Goal: Transaction & Acquisition: Purchase product/service

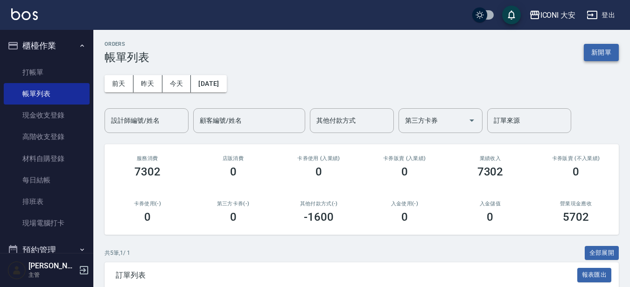
click at [595, 58] on button "新開單" at bounding box center [601, 52] width 35 height 17
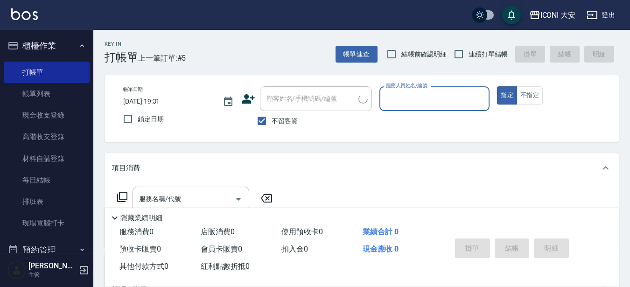
click at [447, 110] on div "服務人員姓名/編號" at bounding box center [434, 98] width 111 height 25
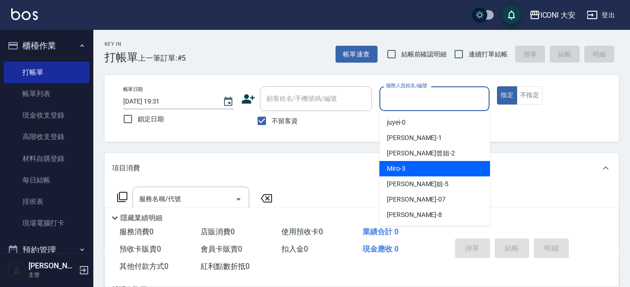
click at [428, 171] on div "Miro -3" at bounding box center [434, 168] width 111 height 15
type input "Miro-3"
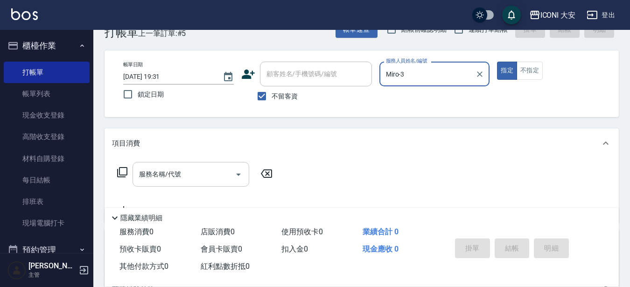
scroll to position [47, 0]
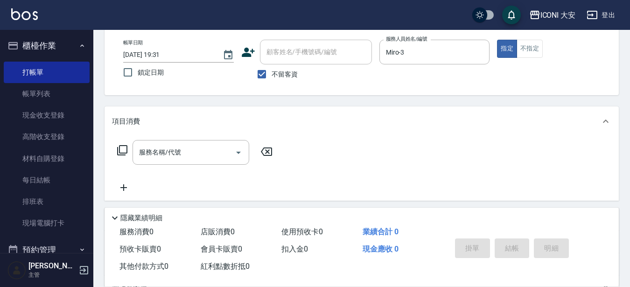
click at [121, 155] on icon at bounding box center [122, 150] width 10 height 10
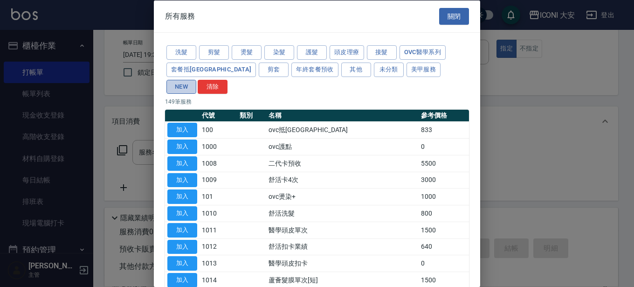
click at [196, 79] on button "NEW" at bounding box center [182, 86] width 30 height 14
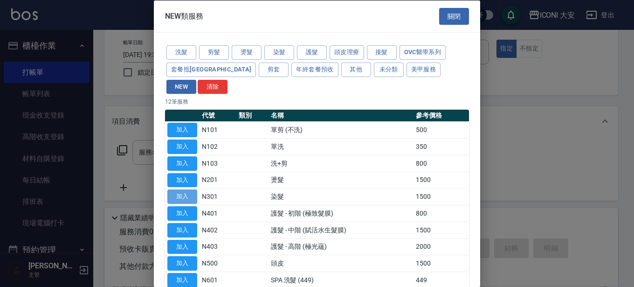
click at [186, 189] on button "加入" at bounding box center [182, 196] width 30 height 14
type input "染髮(N301)"
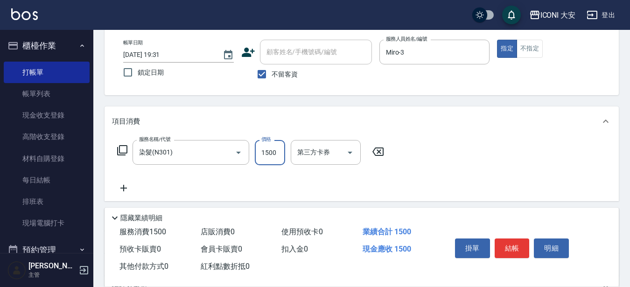
click at [262, 150] on input "1500" at bounding box center [270, 152] width 30 height 25
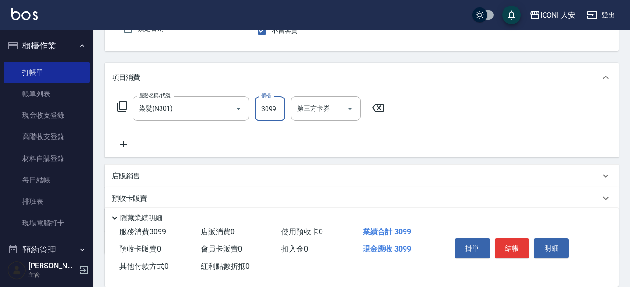
scroll to position [147, 0]
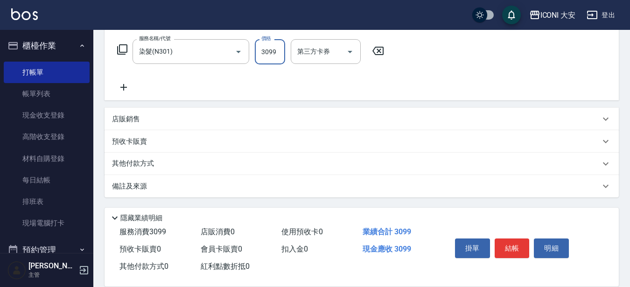
type input "3099"
click at [143, 161] on p "其他付款方式" at bounding box center [135, 164] width 47 height 10
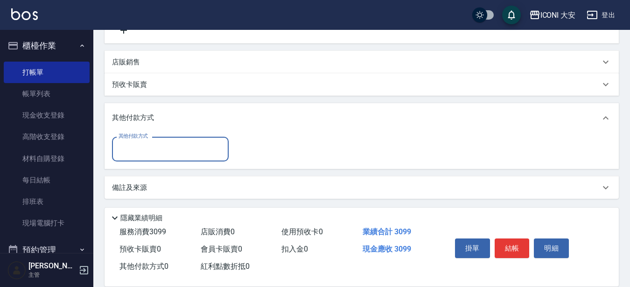
scroll to position [206, 0]
click at [155, 153] on input "其他付款方式" at bounding box center [170, 147] width 108 height 16
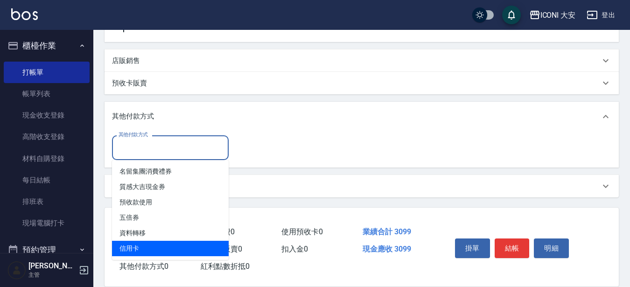
click at [174, 245] on span "信用卡" at bounding box center [170, 248] width 117 height 15
type input "信用卡"
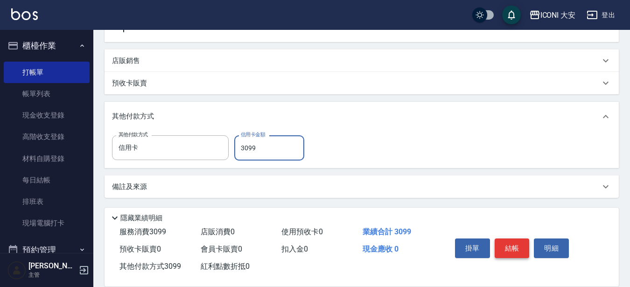
type input "3099"
click at [515, 240] on button "結帳" at bounding box center [511, 248] width 35 height 20
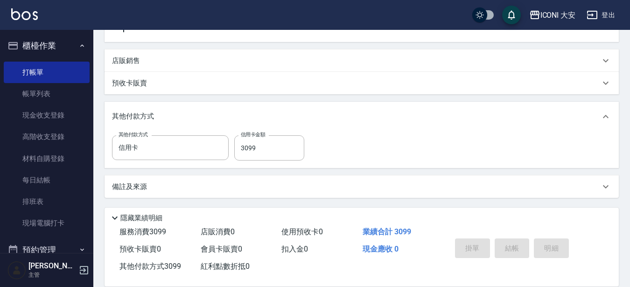
scroll to position [41, 0]
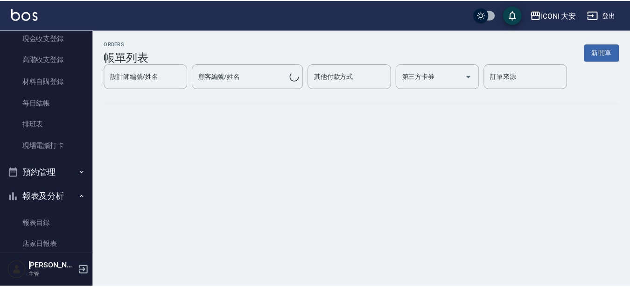
scroll to position [233, 0]
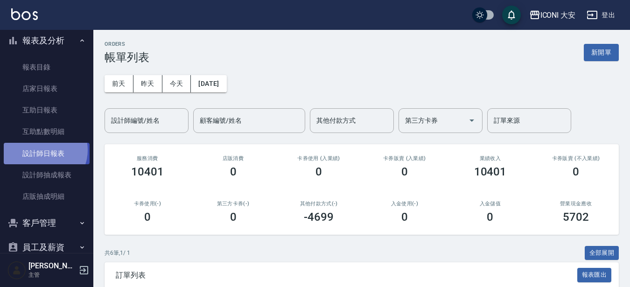
click at [44, 150] on link "設計師日報表" at bounding box center [47, 153] width 86 height 21
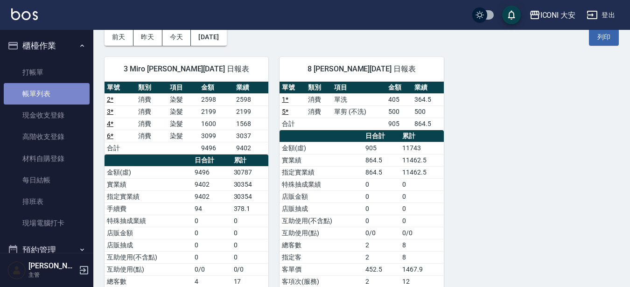
click at [50, 90] on link "帳單列表" at bounding box center [47, 93] width 86 height 21
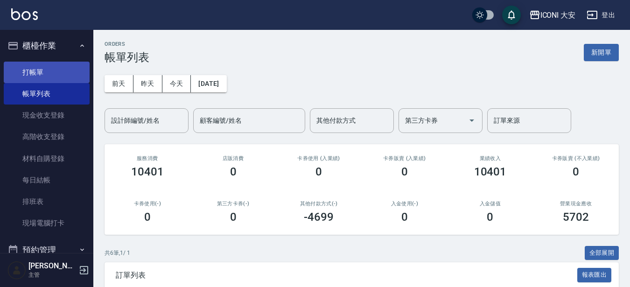
click at [36, 72] on link "打帳單" at bounding box center [47, 72] width 86 height 21
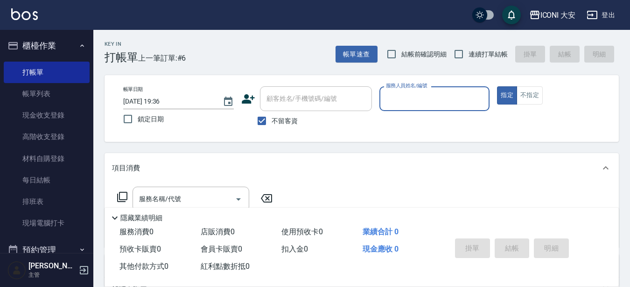
click at [423, 109] on div "服務人員姓名/編號" at bounding box center [434, 98] width 111 height 25
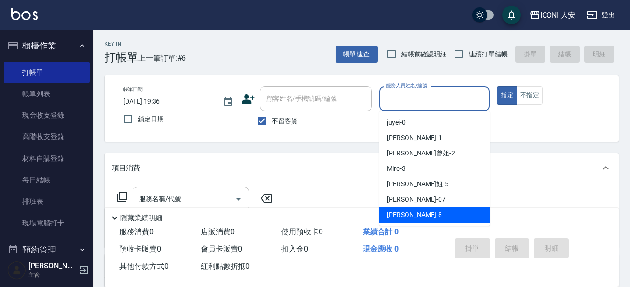
click at [407, 214] on span "Yulisa -8" at bounding box center [414, 215] width 55 height 10
type input "Yulisa-8"
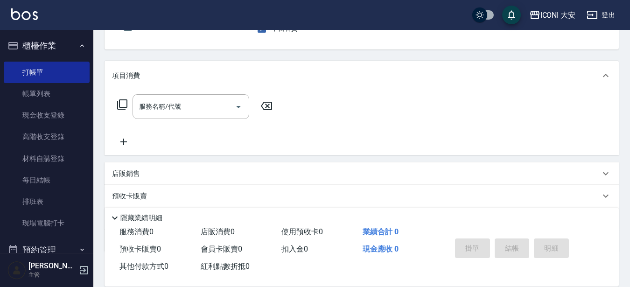
scroll to position [93, 0]
click at [120, 101] on icon at bounding box center [122, 103] width 10 height 10
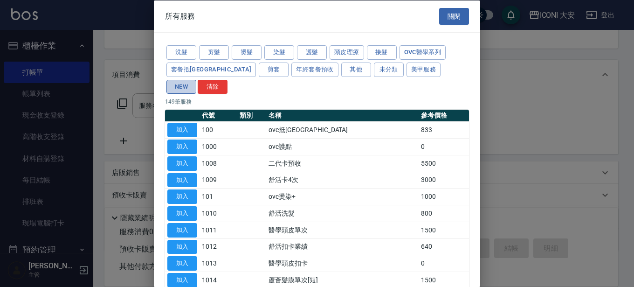
click at [196, 79] on button "NEW" at bounding box center [182, 86] width 30 height 14
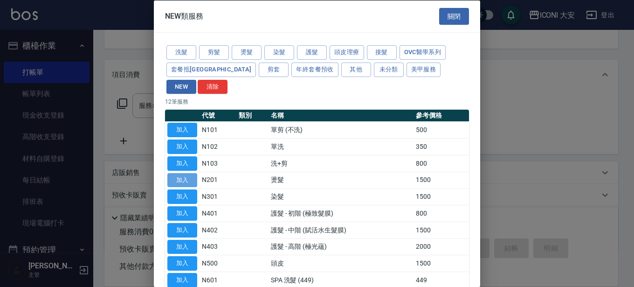
click at [187, 173] on button "加入" at bounding box center [182, 180] width 30 height 14
type input "燙髮(N201)"
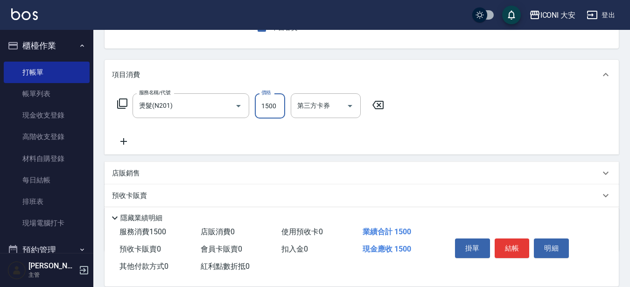
click at [277, 111] on input "1500" at bounding box center [270, 105] width 30 height 25
type input "1899"
click at [505, 241] on button "結帳" at bounding box center [511, 248] width 35 height 20
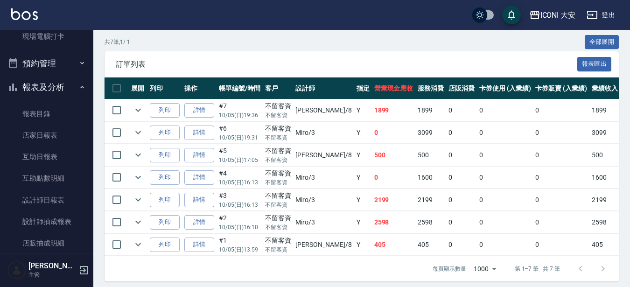
scroll to position [223, 0]
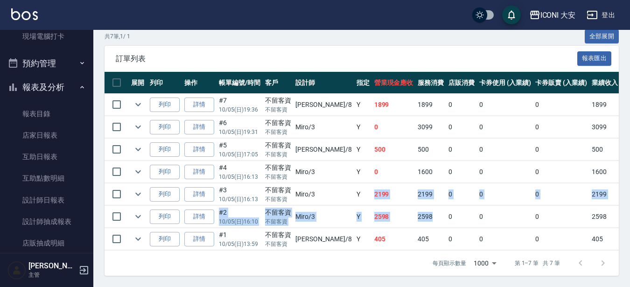
drag, startPoint x: 343, startPoint y: 193, endPoint x: 406, endPoint y: 201, distance: 63.0
click at [406, 201] on tbody "列印 詳情 #7 10/05 (日) 19:36 不留客資 不留客資 Yulisa /8 Y 1899 1899 0 0 0 1899 0 0 0 0 0 列…" at bounding box center [503, 172] width 798 height 157
click at [415, 206] on td "2598" at bounding box center [430, 217] width 31 height 22
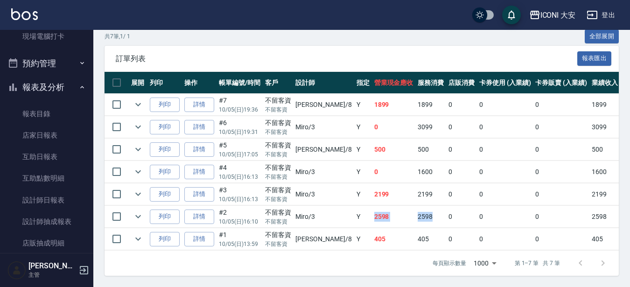
drag, startPoint x: 332, startPoint y: 202, endPoint x: 402, endPoint y: 213, distance: 70.9
click at [402, 213] on tr "列印 詳情 #2 10/05 (日) 16:10 不留客資 不留客資 Miro /3 Y 2598 2598 0 0 0 2598 0 0 0 0 0" at bounding box center [503, 217] width 798 height 22
click at [415, 213] on td "2598" at bounding box center [430, 217] width 31 height 22
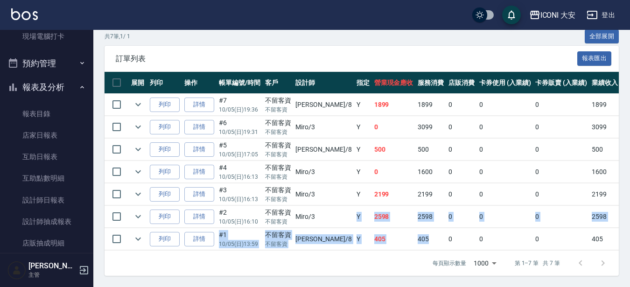
drag, startPoint x: 343, startPoint y: 216, endPoint x: 405, endPoint y: 222, distance: 61.8
click at [405, 222] on tbody "列印 詳情 #7 10/05 (日) 19:36 不留客資 不留客資 Yulisa /8 Y 1899 1899 0 0 0 1899 0 0 0 0 0 列…" at bounding box center [503, 172] width 798 height 157
click at [415, 228] on td "405" at bounding box center [430, 239] width 31 height 22
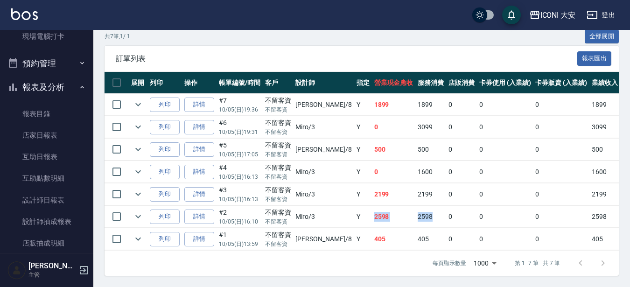
drag, startPoint x: 342, startPoint y: 209, endPoint x: 414, endPoint y: 211, distance: 71.4
click at [414, 211] on tr "列印 詳情 #2 10/05 (日) 16:10 不留客資 不留客資 Miro /3 Y 2598 2598 0 0 0 2598 0 0 0 0 0" at bounding box center [503, 217] width 798 height 22
click at [446, 211] on td "0" at bounding box center [461, 217] width 31 height 22
drag, startPoint x: 331, startPoint y: 188, endPoint x: 381, endPoint y: 187, distance: 49.5
click at [381, 187] on tr "列印 詳情 #3 10/05 (日) 16:13 不留客資 不留客資 Miro /3 Y 2199 2199 0 0 0 2199 0 0 0 0 0" at bounding box center [503, 194] width 798 height 22
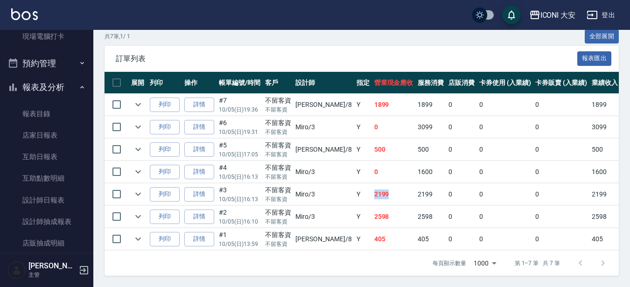
click at [381, 187] on td "2199" at bounding box center [394, 194] width 44 height 22
drag, startPoint x: 312, startPoint y: 184, endPoint x: 399, endPoint y: 183, distance: 87.7
click at [399, 183] on tr "列印 詳情 #3 10/05 (日) 16:13 不留客資 不留客資 Miro /3 Y 2199 2199 0 0 0 2199 0 0 0 0 0" at bounding box center [503, 194] width 798 height 22
click at [415, 183] on td "2199" at bounding box center [430, 194] width 31 height 22
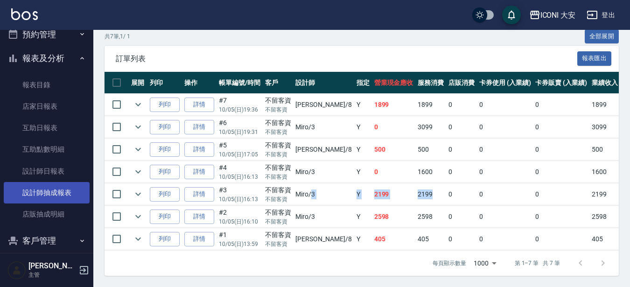
scroll to position [233, 0]
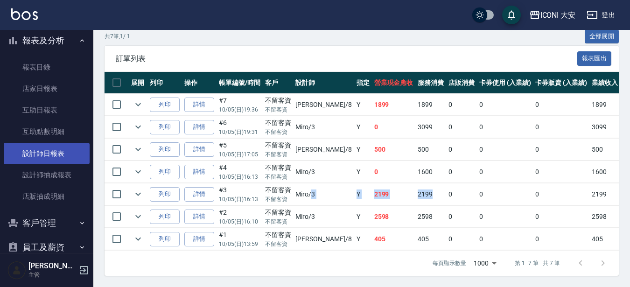
click at [50, 156] on link "設計師日報表" at bounding box center [47, 153] width 86 height 21
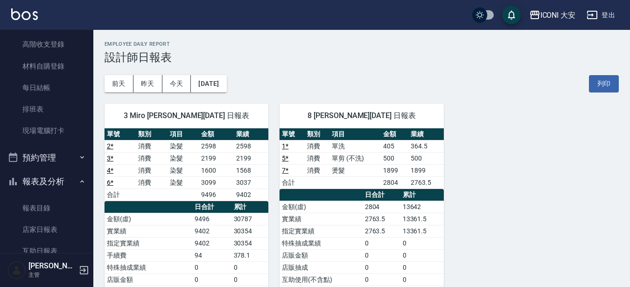
scroll to position [140, 0]
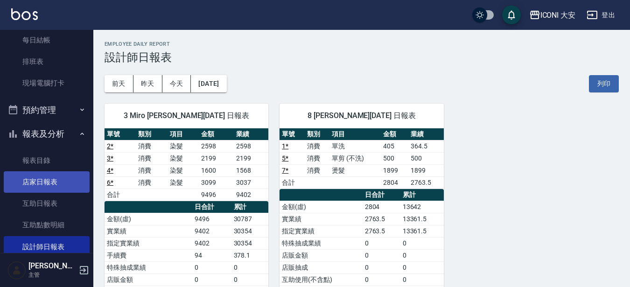
click at [46, 177] on link "店家日報表" at bounding box center [47, 181] width 86 height 21
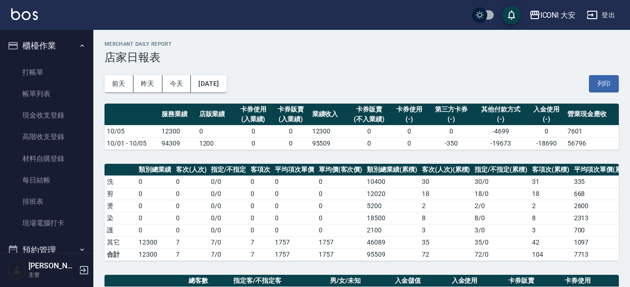
drag, startPoint x: 47, startPoint y: 95, endPoint x: 522, endPoint y: 188, distance: 483.3
click at [47, 95] on link "帳單列表" at bounding box center [47, 93] width 86 height 21
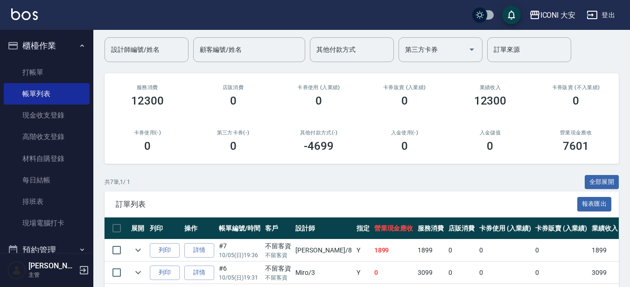
scroll to position [223, 0]
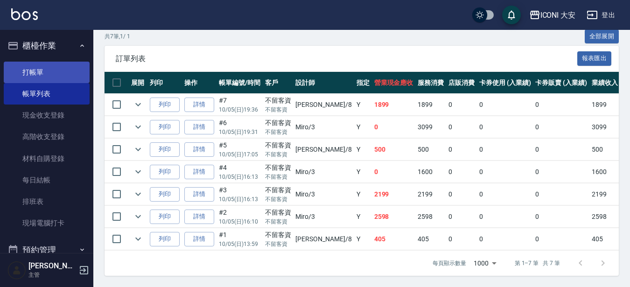
click at [60, 70] on link "打帳單" at bounding box center [47, 72] width 86 height 21
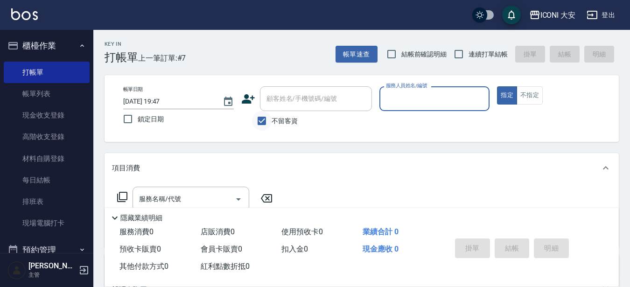
click at [263, 118] on input "不留客資" at bounding box center [262, 121] width 20 height 20
checkbox input "false"
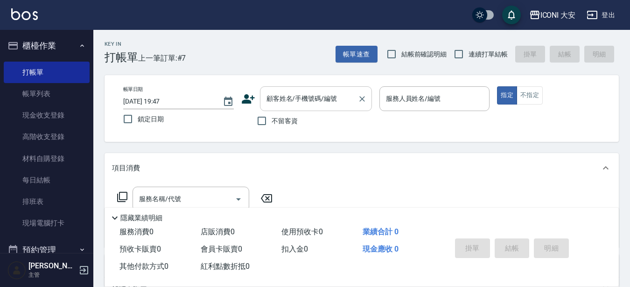
click at [282, 96] on div "顧客姓名/手機號碼/編號 顧客姓名/手機號碼/編號" at bounding box center [316, 98] width 112 height 25
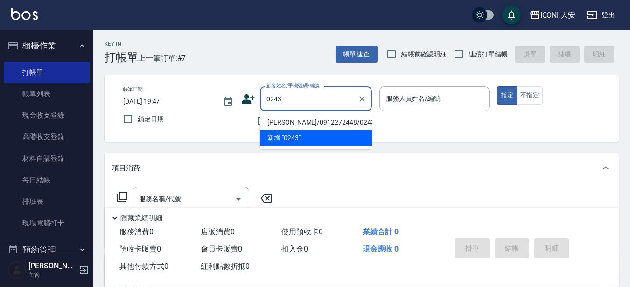
click at [330, 125] on li "[PERSON_NAME]/0912272448/0243" at bounding box center [316, 122] width 112 height 15
type input "[PERSON_NAME]/0912272448/0243"
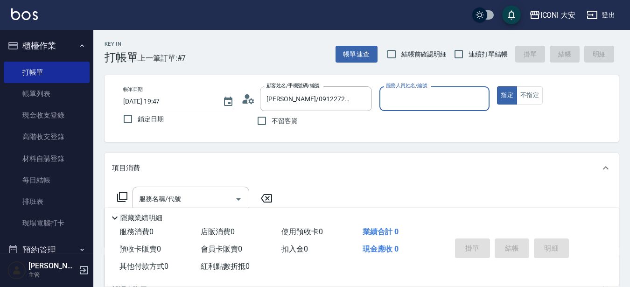
click at [418, 99] on input "服務人員姓名/編號" at bounding box center [434, 98] width 102 height 16
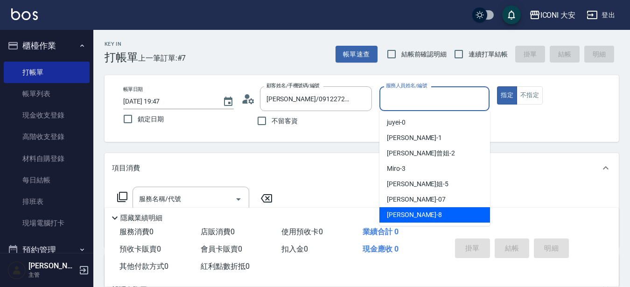
click at [394, 212] on span "Yulisa -8" at bounding box center [414, 215] width 55 height 10
type input "Yulisa-8"
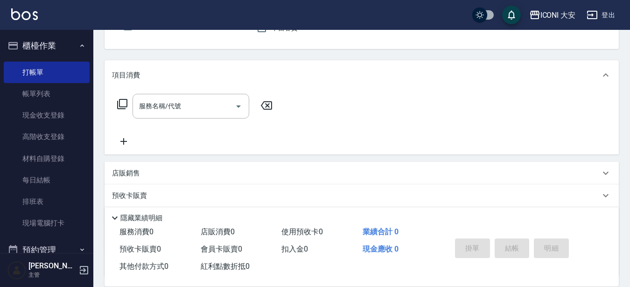
scroll to position [93, 0]
click at [124, 105] on icon at bounding box center [122, 103] width 11 height 11
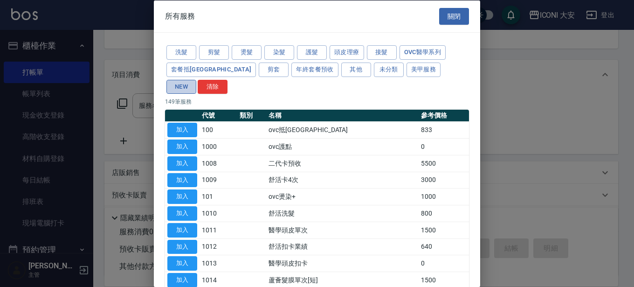
drag, startPoint x: 405, startPoint y: 70, endPoint x: 396, endPoint y: 72, distance: 9.1
click at [196, 79] on button "NEW" at bounding box center [182, 86] width 30 height 14
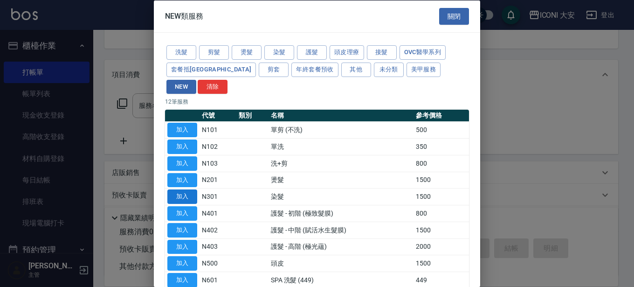
click at [187, 189] on button "加入" at bounding box center [182, 196] width 30 height 14
type input "染髮(N301)"
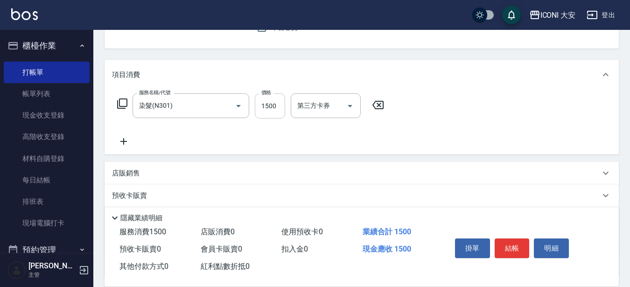
click at [278, 105] on input "1500" at bounding box center [270, 105] width 30 height 25
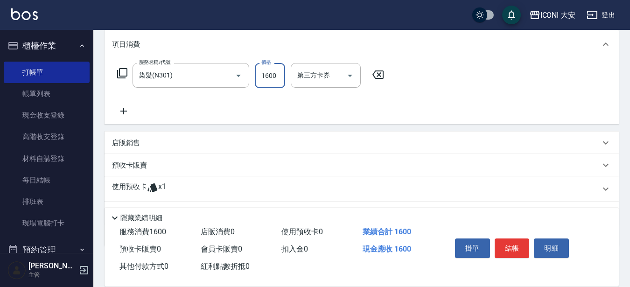
scroll to position [173, 0]
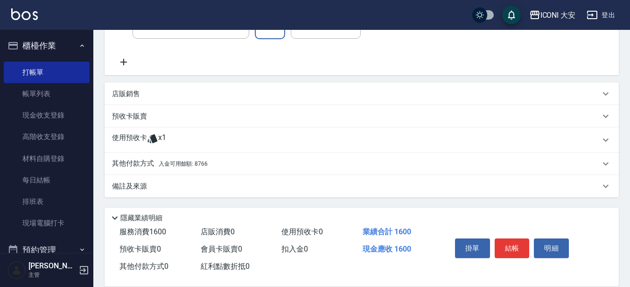
type input "1600"
click at [138, 161] on p "其他付款方式 入金可用餘額: 8766" at bounding box center [160, 164] width 96 height 10
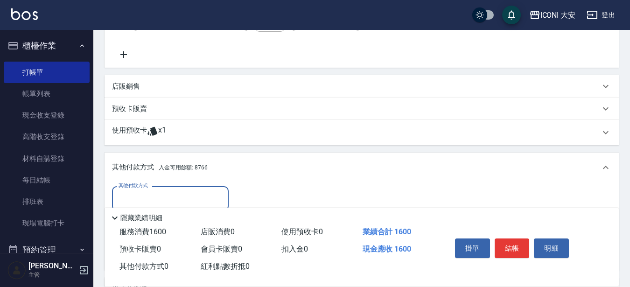
scroll to position [266, 0]
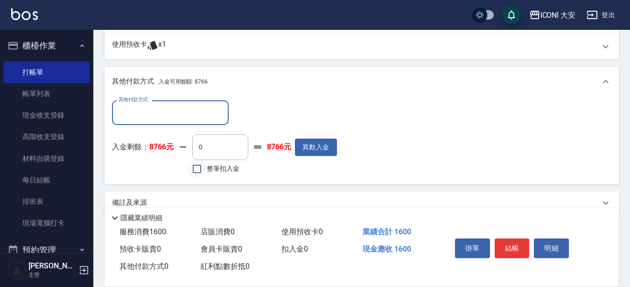
click at [198, 168] on input "整筆扣入金" at bounding box center [197, 169] width 20 height 20
checkbox input "true"
type input "1600"
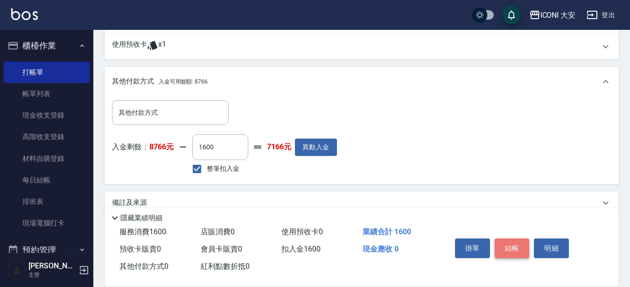
click at [514, 246] on button "結帳" at bounding box center [511, 248] width 35 height 20
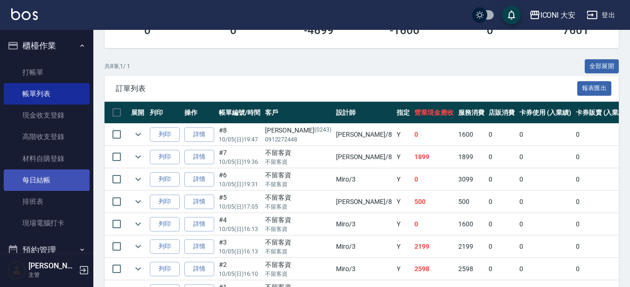
click at [59, 179] on link "每日結帳" at bounding box center [47, 179] width 86 height 21
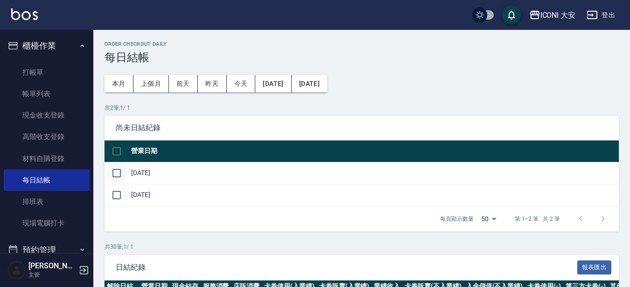
click at [124, 171] on input "checkbox" at bounding box center [117, 173] width 20 height 20
checkbox input "true"
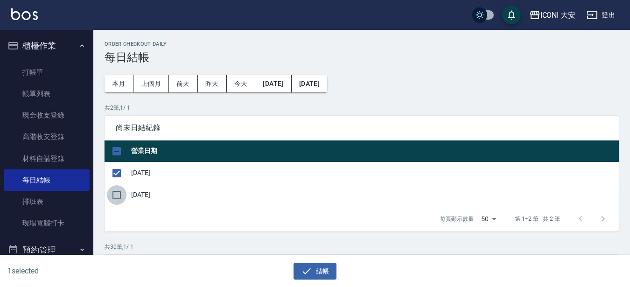
click at [118, 192] on input "checkbox" at bounding box center [117, 195] width 20 height 20
checkbox input "true"
click at [325, 274] on button "結帳" at bounding box center [314, 271] width 43 height 17
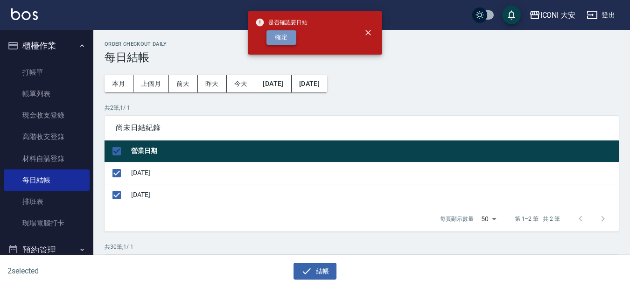
click at [283, 38] on button "確定" at bounding box center [281, 37] width 30 height 14
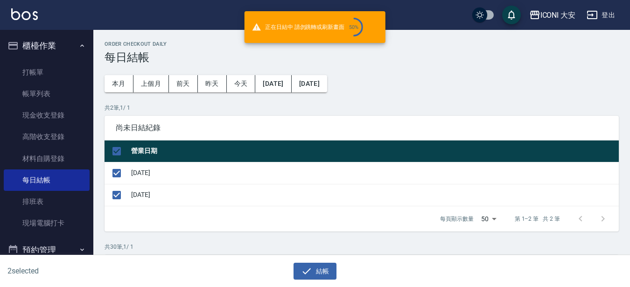
checkbox input "false"
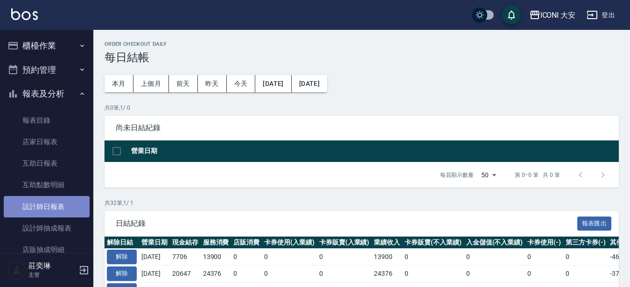
click at [61, 207] on link "設計師日報表" at bounding box center [47, 206] width 86 height 21
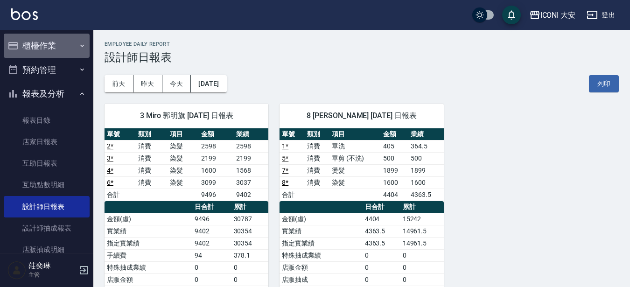
click at [52, 46] on button "櫃檯作業" at bounding box center [47, 46] width 86 height 24
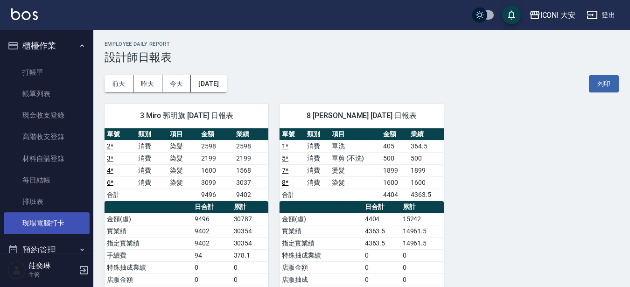
click at [38, 224] on link "現場電腦打卡" at bounding box center [47, 222] width 86 height 21
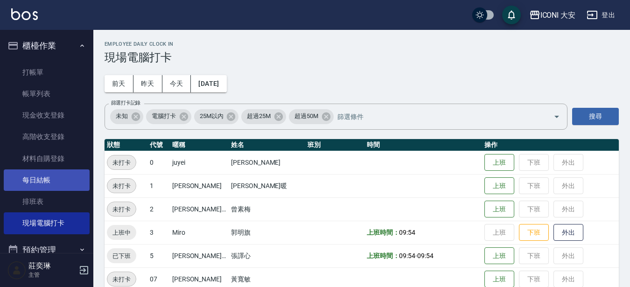
click at [46, 181] on link "每日結帳" at bounding box center [47, 179] width 86 height 21
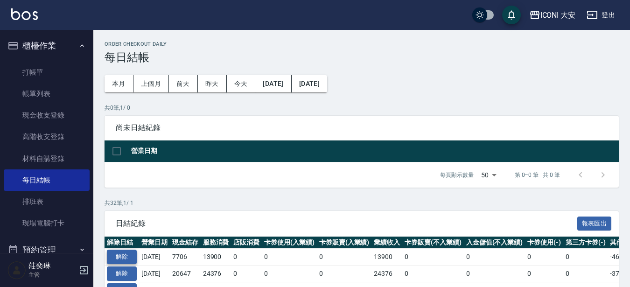
click at [129, 258] on button "解除" at bounding box center [122, 257] width 30 height 14
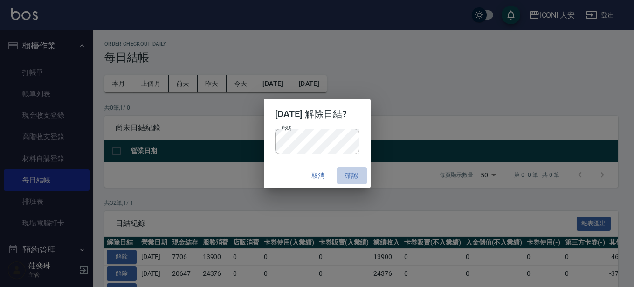
click at [360, 174] on button "確認" at bounding box center [352, 175] width 30 height 17
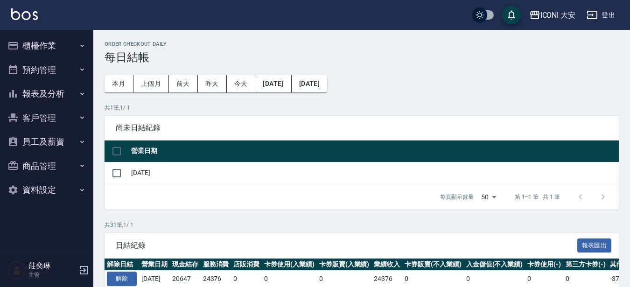
click at [31, 39] on button "櫃檯作業" at bounding box center [47, 46] width 86 height 24
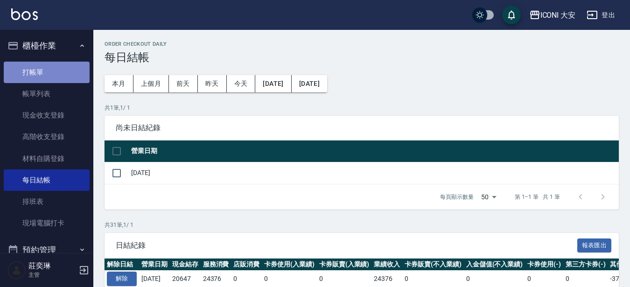
click at [51, 75] on link "打帳單" at bounding box center [47, 72] width 86 height 21
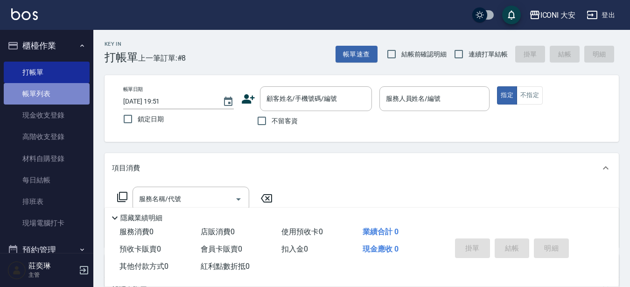
click at [49, 95] on link "帳單列表" at bounding box center [47, 93] width 86 height 21
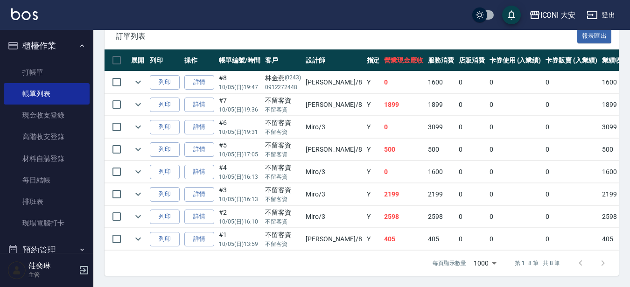
scroll to position [246, 0]
click at [196, 233] on link "詳情" at bounding box center [199, 239] width 30 height 14
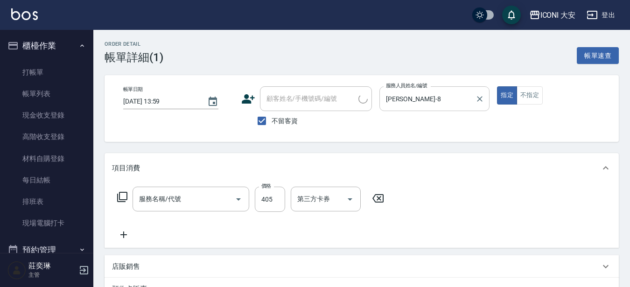
type input "2025/10/05 13:59"
checkbox input "true"
type input "Yulisa-8"
type input "單洗(N102)"
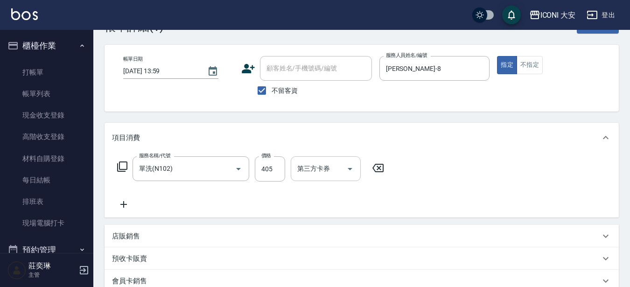
scroll to position [47, 0]
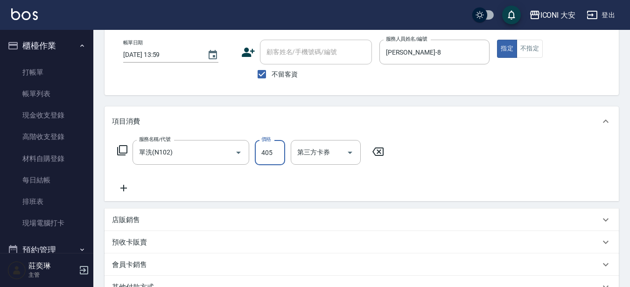
click at [276, 151] on input "405" at bounding box center [270, 152] width 30 height 25
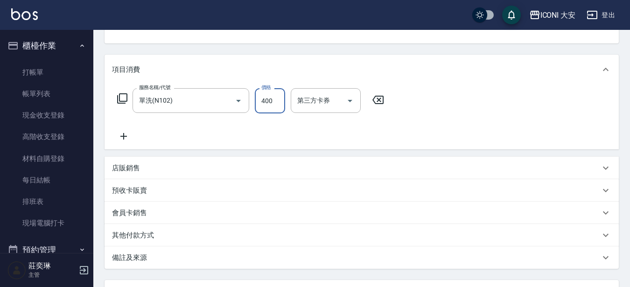
scroll to position [181, 0]
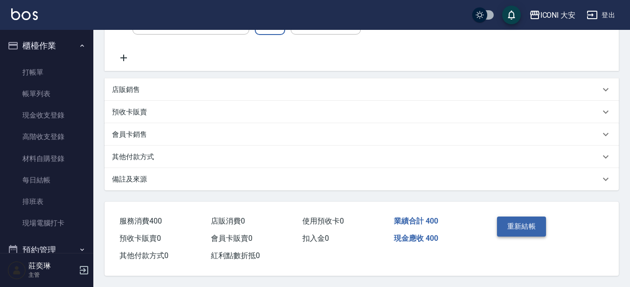
type input "400"
click at [512, 223] on button "重新結帳" at bounding box center [521, 226] width 49 height 20
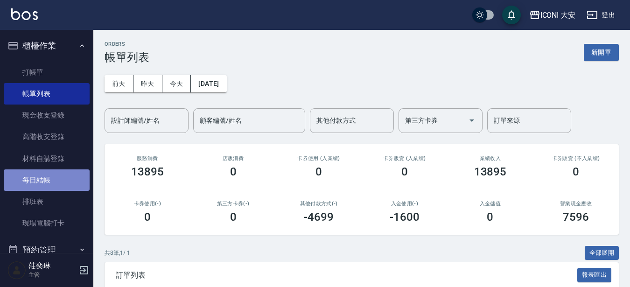
click at [70, 182] on link "每日結帳" at bounding box center [47, 179] width 86 height 21
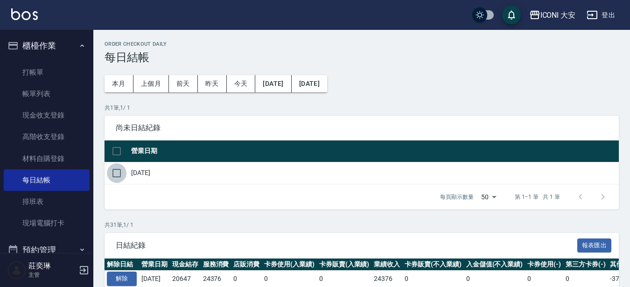
click at [118, 172] on input "checkbox" at bounding box center [117, 173] width 20 height 20
checkbox input "true"
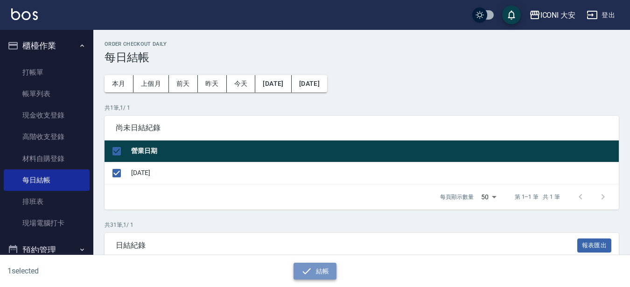
click at [308, 268] on icon "button" at bounding box center [306, 270] width 11 height 11
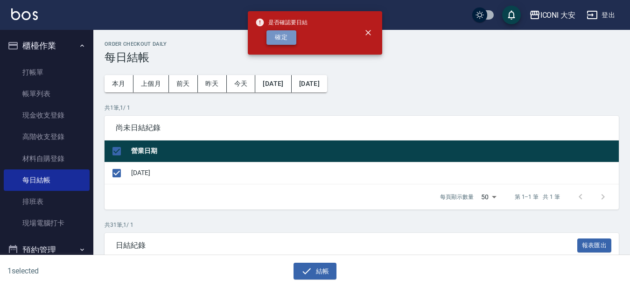
click at [287, 38] on button "確定" at bounding box center [281, 37] width 30 height 14
checkbox input "false"
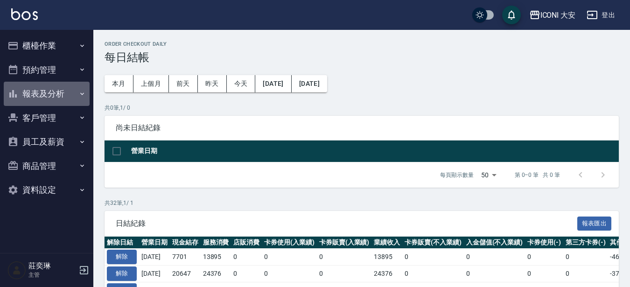
click at [66, 89] on button "報表及分析" at bounding box center [47, 94] width 86 height 24
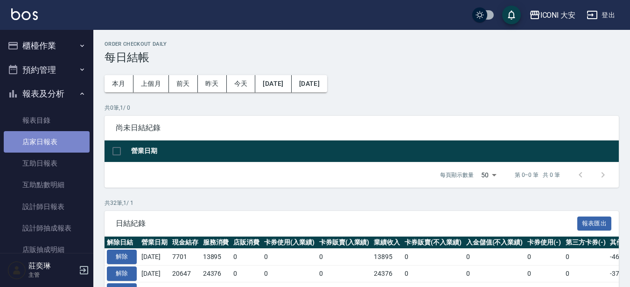
click at [52, 143] on link "店家日報表" at bounding box center [47, 141] width 86 height 21
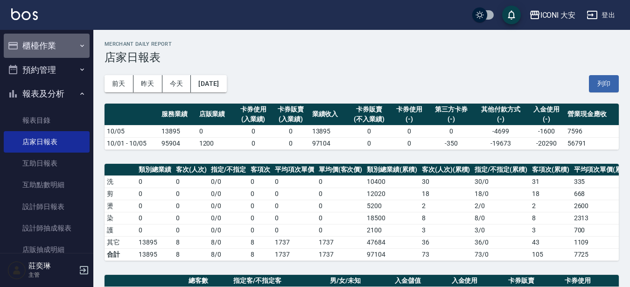
click at [49, 46] on button "櫃檯作業" at bounding box center [47, 46] width 86 height 24
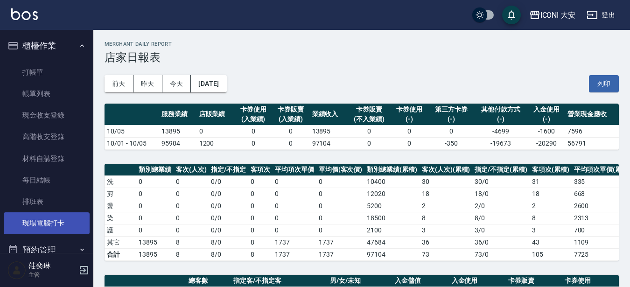
click at [59, 221] on link "現場電腦打卡" at bounding box center [47, 222] width 86 height 21
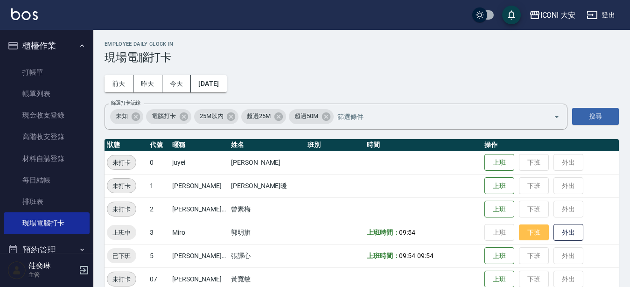
click at [527, 236] on button "下班" at bounding box center [534, 232] width 30 height 16
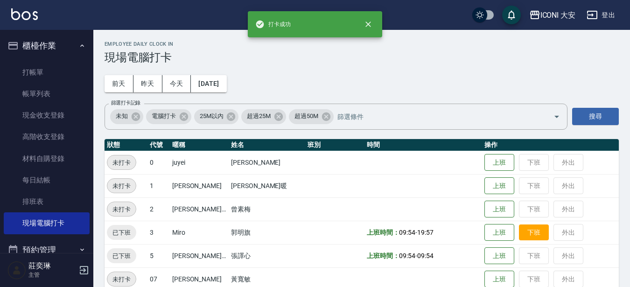
scroll to position [62, 0]
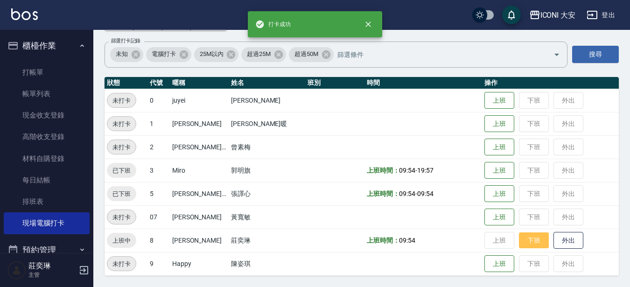
click at [534, 243] on button "下班" at bounding box center [534, 240] width 30 height 16
